Goal: Task Accomplishment & Management: Complete application form

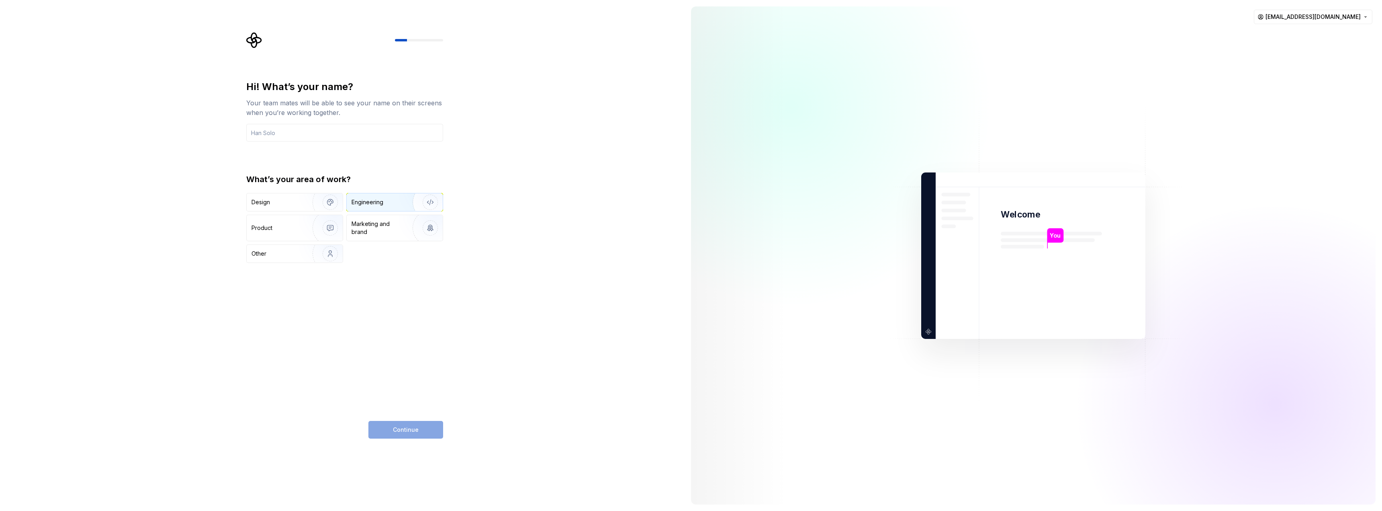
click at [395, 204] on div "Engineering" at bounding box center [384, 202] width 64 height 8
click at [311, 198] on img "button" at bounding box center [324, 202] width 51 height 54
click at [417, 198] on img "button" at bounding box center [424, 202] width 51 height 54
click at [425, 430] on div "Continue" at bounding box center [405, 430] width 75 height 18
click at [287, 136] on input "text" at bounding box center [344, 133] width 197 height 18
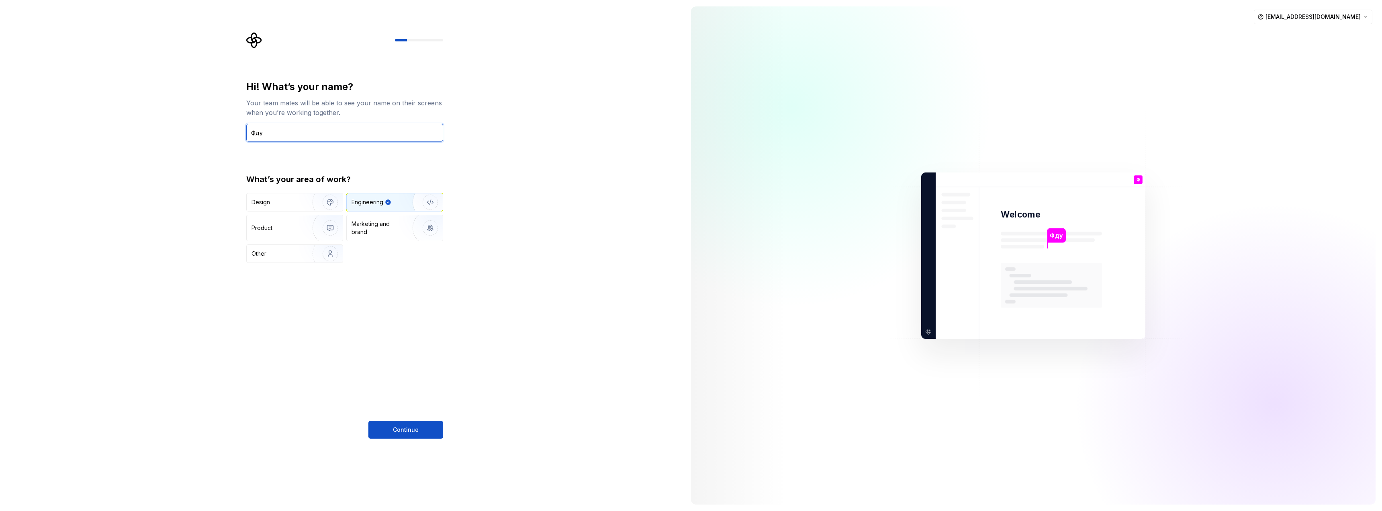
type input "Фдуч"
type input "[PERSON_NAME]"
click at [406, 431] on span "Continue" at bounding box center [406, 429] width 26 height 8
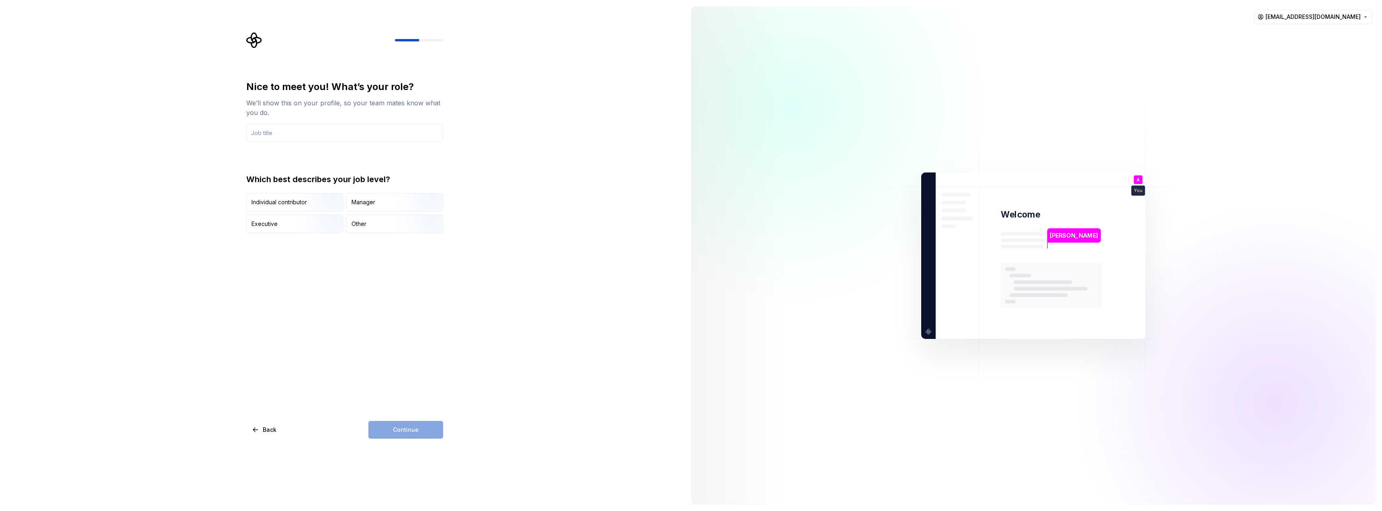
click at [369, 235] on div "Nice to meet you! What’s your role? We’ll show this on your profile, so your te…" at bounding box center [344, 259] width 197 height 358
click at [372, 233] on button "Other" at bounding box center [394, 224] width 97 height 18
click at [410, 434] on div "Continue" at bounding box center [405, 430] width 75 height 18
click at [334, 133] on input "text" at bounding box center [344, 133] width 197 height 18
click at [411, 420] on div "Nice to meet you! What’s your role? We’ll show this on your profile, so your te…" at bounding box center [344, 259] width 197 height 358
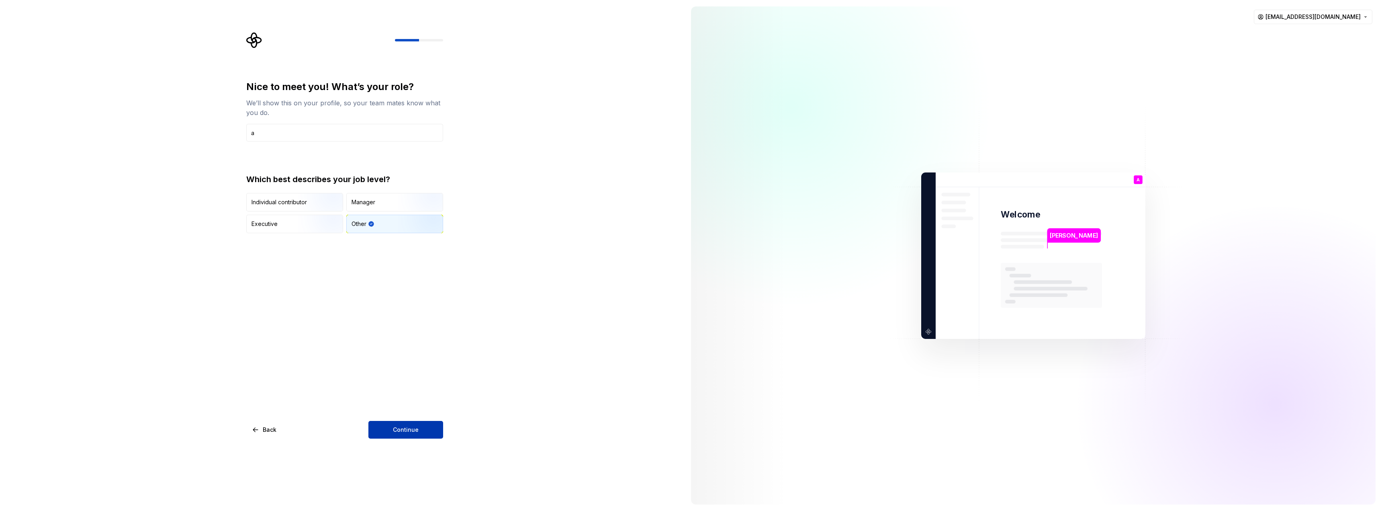
click at [409, 426] on span "Continue" at bounding box center [406, 429] width 26 height 8
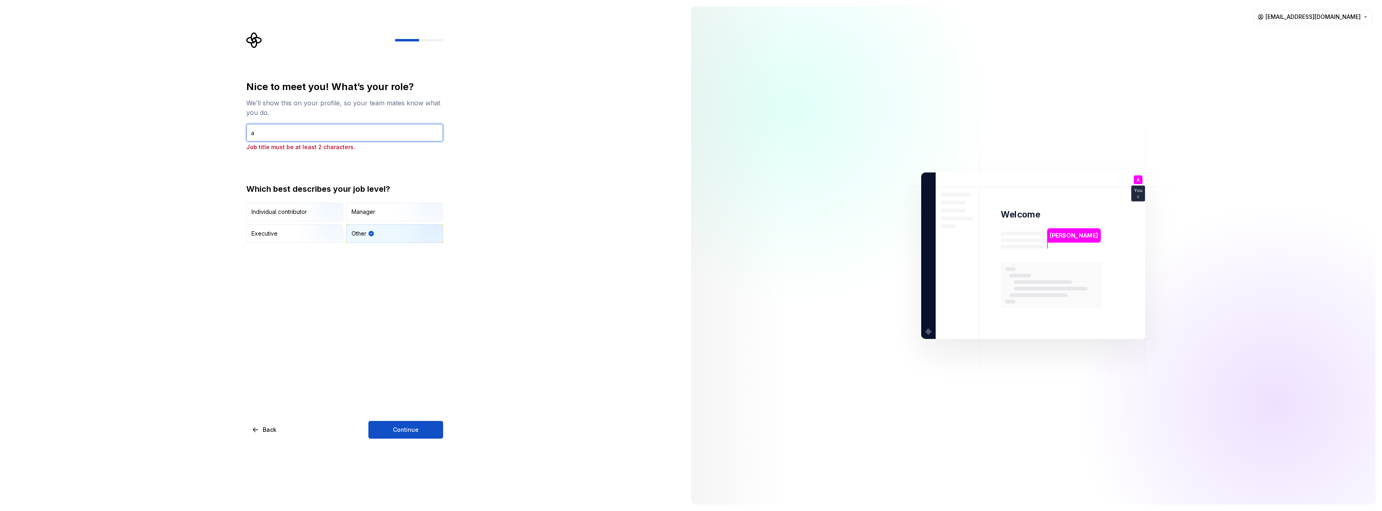
click at [310, 128] on input "a" at bounding box center [344, 133] width 197 height 18
type input "aa"
click at [409, 430] on span "Continue" at bounding box center [406, 429] width 26 height 8
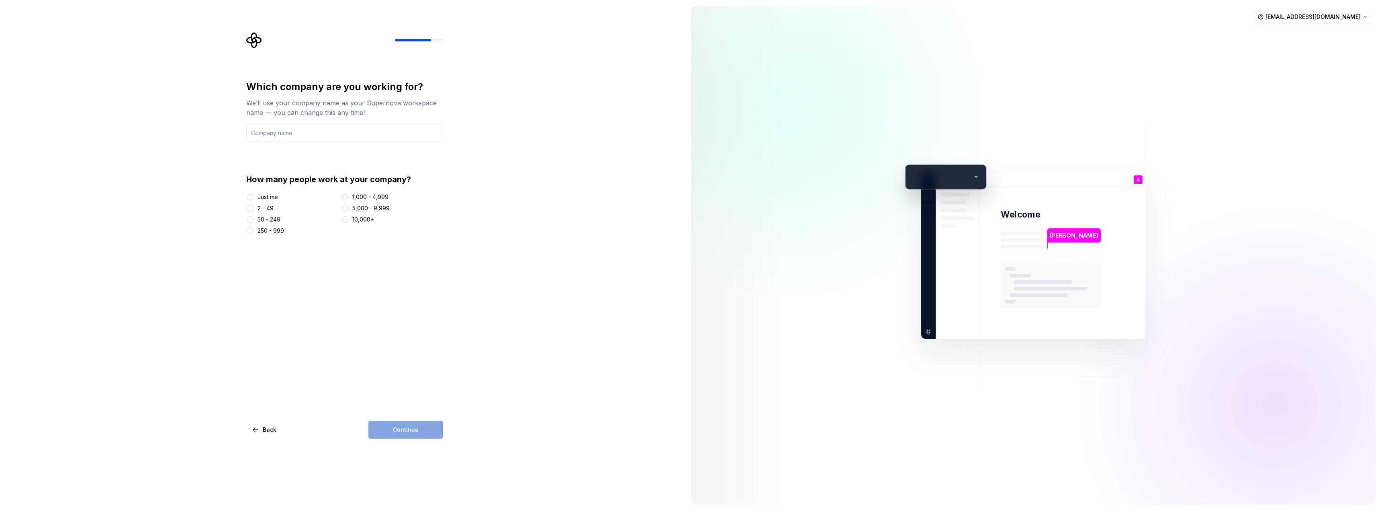
click at [262, 195] on div "Just me" at bounding box center [268, 197] width 20 height 8
click at [254, 195] on button "Just me" at bounding box center [250, 197] width 6 height 6
click at [393, 425] on div "Continue" at bounding box center [405, 430] width 75 height 18
click at [318, 148] on div "Which company are you working for? We’ll use your company name as your Supernov…" at bounding box center [344, 157] width 197 height 154
click at [317, 143] on div "Which company are you working for? We’ll use your company name as your Supernov…" at bounding box center [344, 157] width 197 height 154
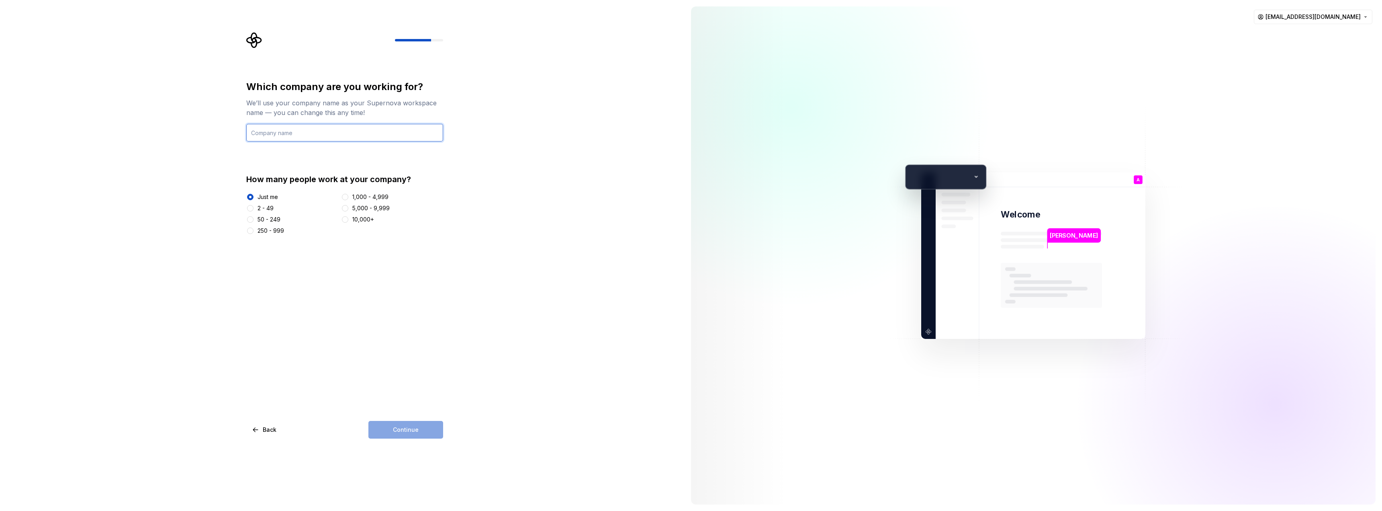
click at [320, 138] on input "text" at bounding box center [344, 133] width 197 height 18
type input "Me"
click at [420, 423] on button "Continue" at bounding box center [405, 430] width 75 height 18
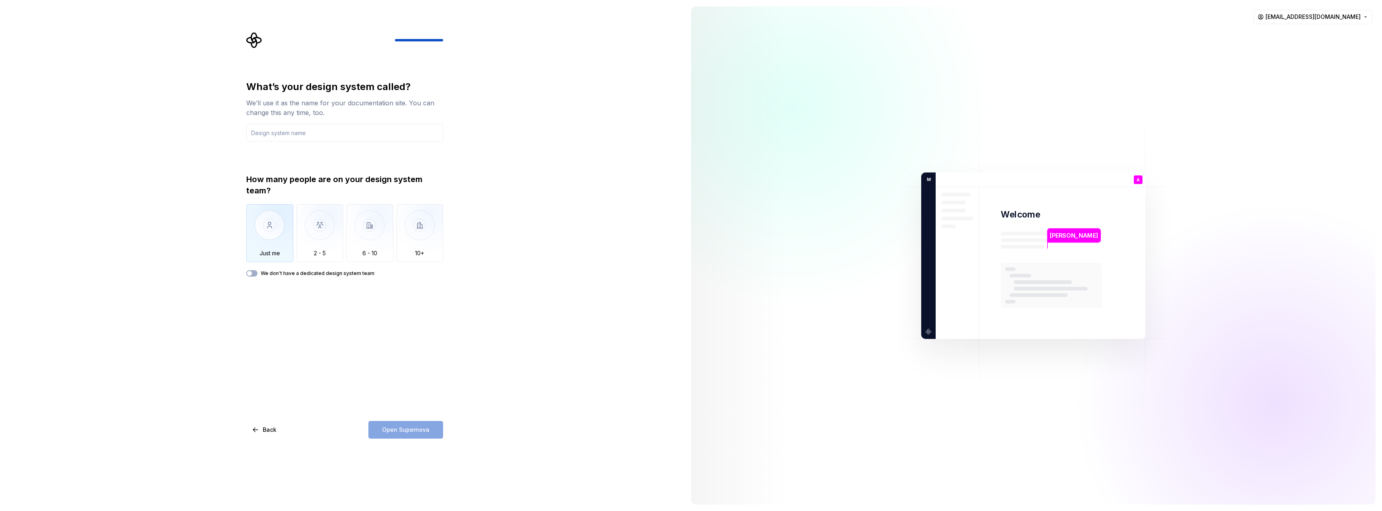
click at [277, 235] on img "button" at bounding box center [269, 231] width 47 height 54
click at [429, 430] on div "Open Supernova" at bounding box center [405, 430] width 75 height 18
click at [301, 129] on input "text" at bounding box center [344, 133] width 197 height 18
type input "ASd"
click at [414, 423] on button "Open Supernova" at bounding box center [405, 430] width 75 height 18
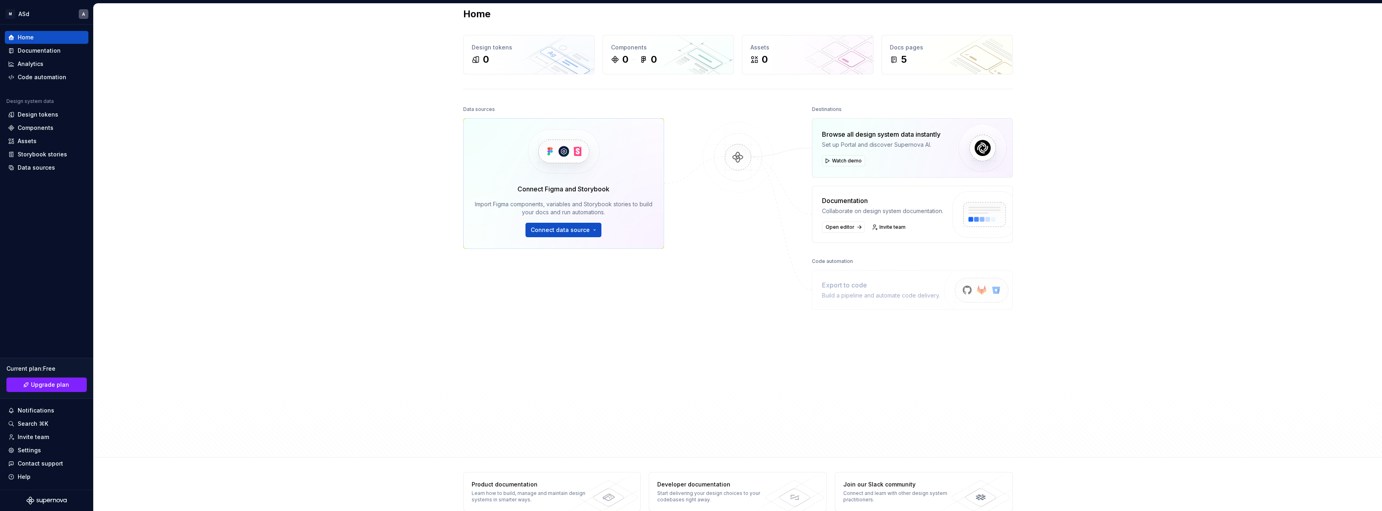
scroll to position [25, 0]
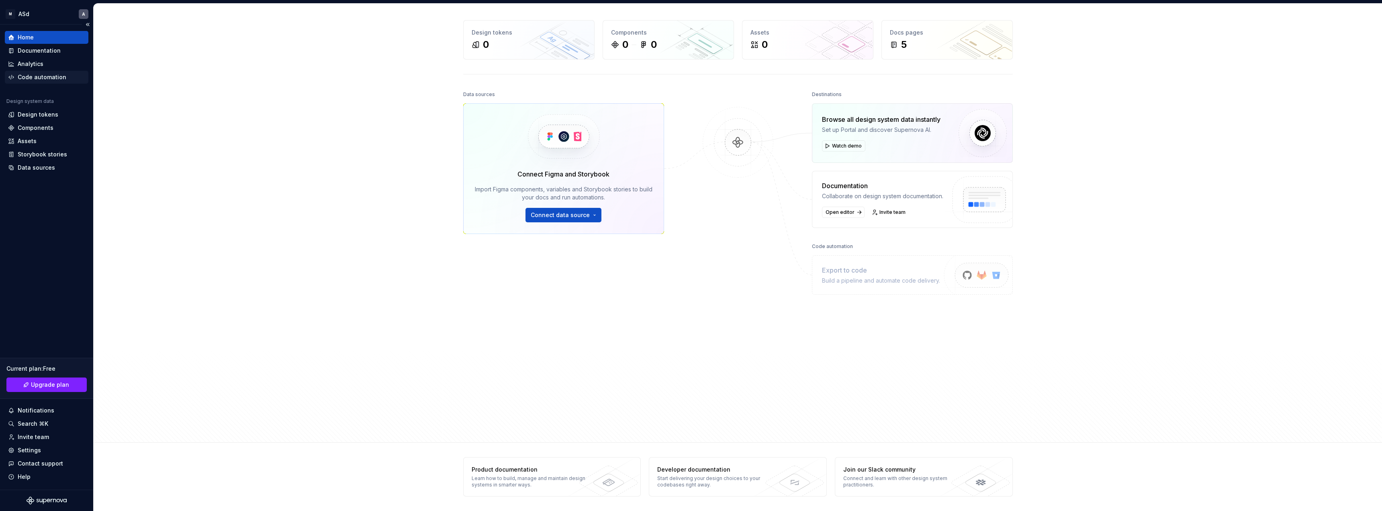
click at [43, 77] on div "Code automation" at bounding box center [42, 77] width 49 height 8
